Goal: Task Accomplishment & Management: Manage account settings

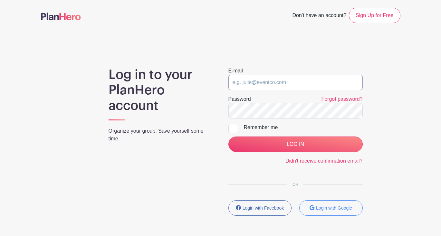
type input "[EMAIL_ADDRESS][DOMAIN_NAME]"
click at [298, 80] on input "[EMAIL_ADDRESS][DOMAIN_NAME]" at bounding box center [295, 82] width 134 height 15
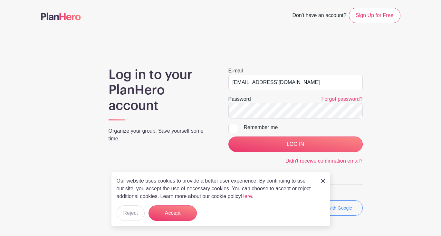
click at [381, 124] on div "Log in to your PlanHero account Organize your group. Save yourself some time. E…" at bounding box center [220, 144] width 359 height 154
click at [167, 216] on button "Accept" at bounding box center [172, 212] width 48 height 15
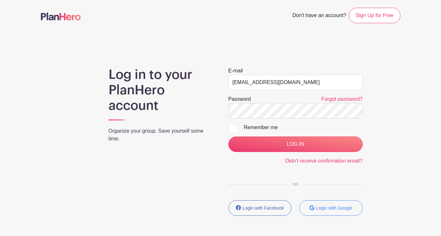
click at [408, 131] on main "Don't have an account? Sign Up for Free Log in to your PlanHero account Organiz…" at bounding box center [220, 130] width 441 height 261
click at [233, 129] on div at bounding box center [233, 129] width 10 height 10
click at [233, 128] on input "Remember me" at bounding box center [230, 126] width 4 height 4
checkbox input "true"
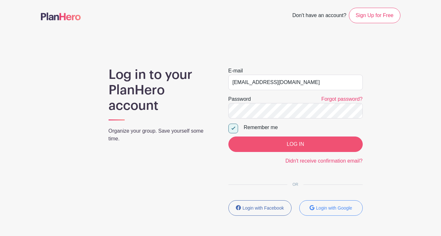
click at [297, 144] on input "LOG IN" at bounding box center [295, 144] width 134 height 15
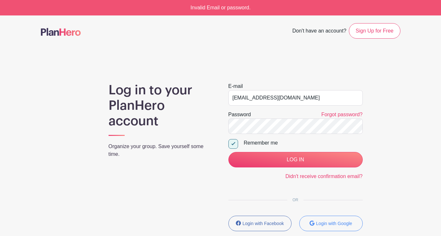
click at [398, 157] on div "Log in to your PlanHero account Organize your group. Save yourself some time. E…" at bounding box center [220, 159] width 359 height 154
click at [304, 158] on input "LOG IN" at bounding box center [295, 159] width 134 height 15
click at [227, 122] on div "E-mail maryanne42@gmail.com Password Forgot password? Remember me LOG IN Didn't…" at bounding box center [296, 159] width 150 height 154
click at [298, 159] on input "LOG IN" at bounding box center [295, 159] width 134 height 15
click at [212, 124] on div "Log in to your PlanHero account Organize your group. Save yourself some time. E…" at bounding box center [220, 159] width 359 height 154
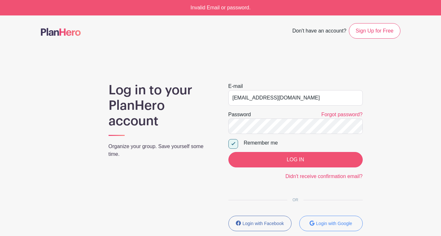
click at [304, 160] on input "LOG IN" at bounding box center [295, 159] width 134 height 15
click at [296, 158] on input "LOG IN" at bounding box center [295, 159] width 134 height 15
click at [290, 160] on input "LOG IN" at bounding box center [295, 159] width 134 height 15
click at [307, 100] on input "[EMAIL_ADDRESS][DOMAIN_NAME]" at bounding box center [295, 97] width 134 height 15
click at [298, 98] on input "[EMAIL_ADDRESS][DOMAIN_NAME]" at bounding box center [295, 97] width 134 height 15
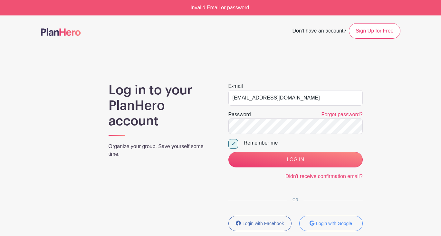
click at [377, 136] on div "Log in to your PlanHero account Organize your group. Save yourself some time. E…" at bounding box center [220, 159] width 359 height 154
click at [293, 158] on input "LOG IN" at bounding box center [295, 159] width 134 height 15
click at [385, 119] on div "Log in to your PlanHero account Organize your group. Save yourself some time. E…" at bounding box center [220, 159] width 359 height 154
